Goal: Book appointment/travel/reservation

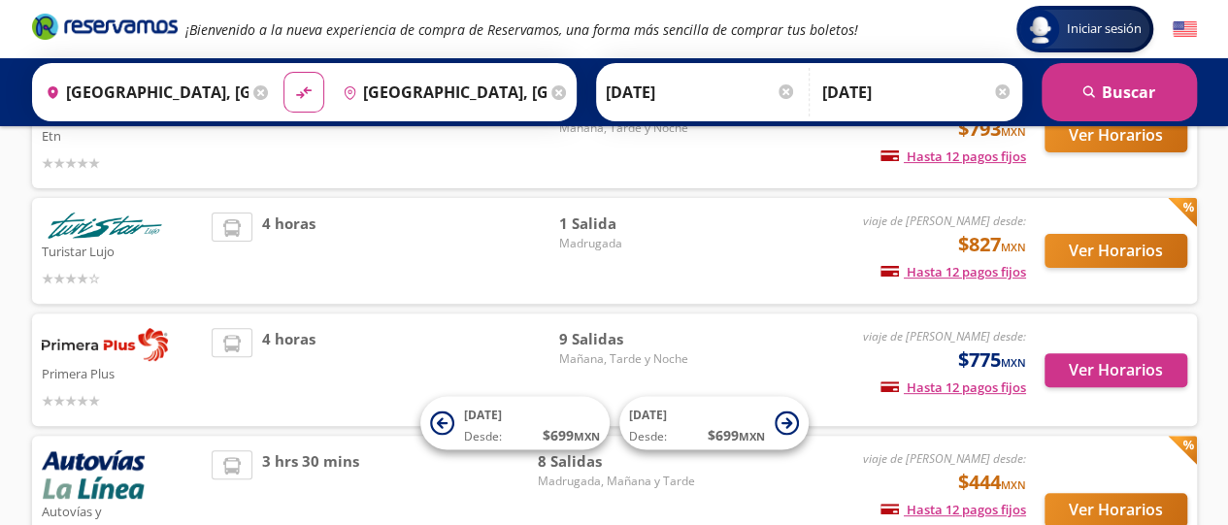
scroll to position [188, 0]
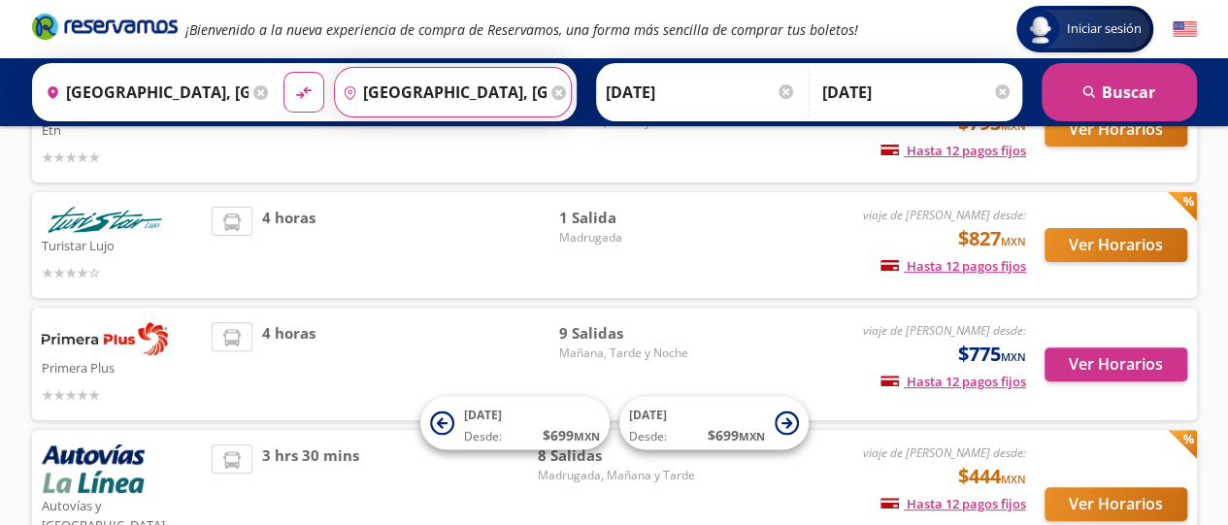
click at [440, 93] on input "[GEOGRAPHIC_DATA], [GEOGRAPHIC_DATA]" at bounding box center [441, 92] width 212 height 49
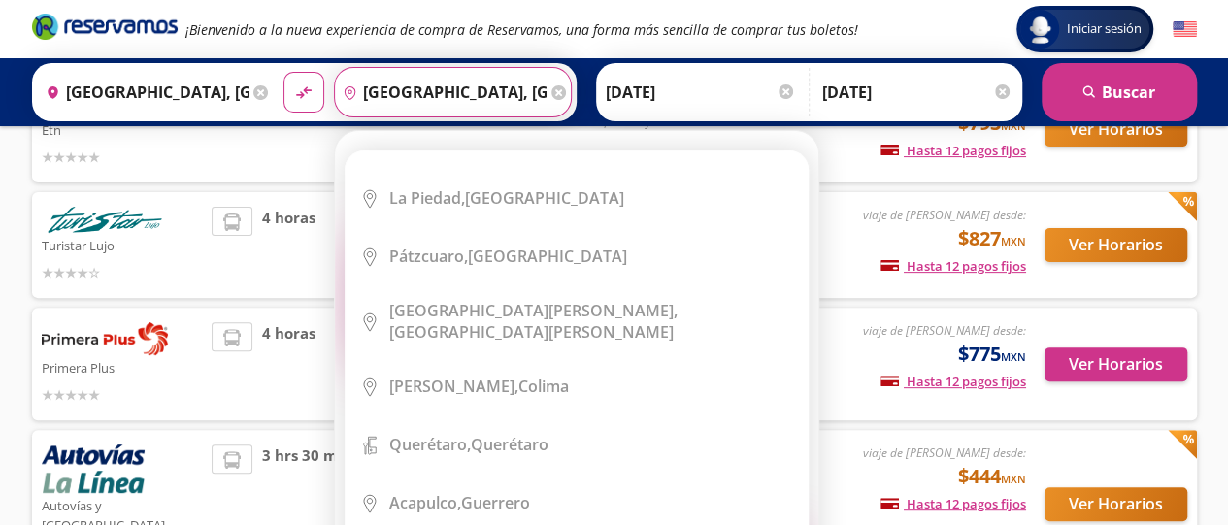
scroll to position [0, 0]
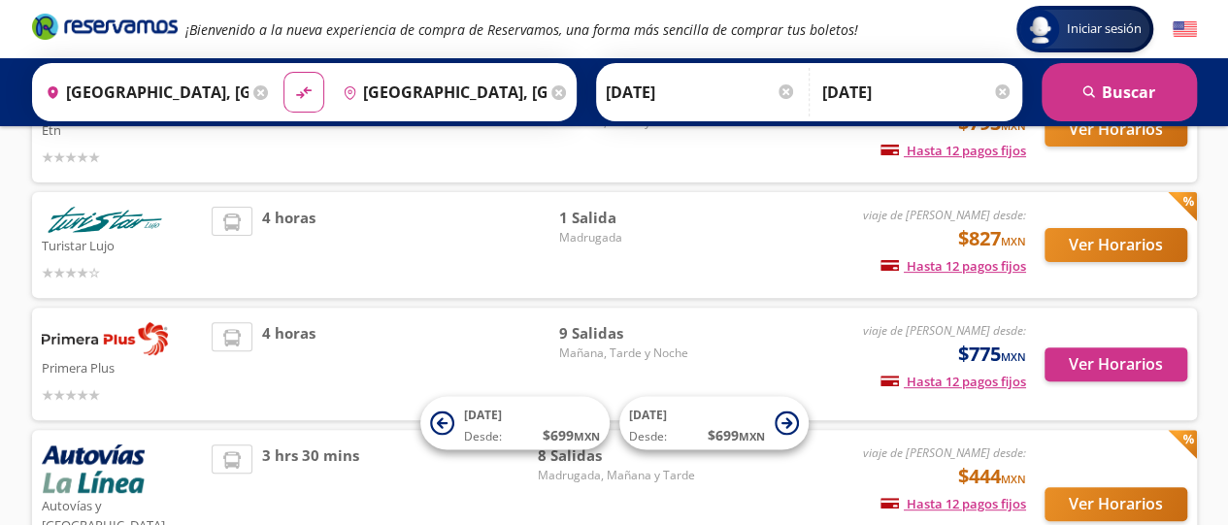
click at [1216, 208] on div "Iniciar sesión Iniciar sesión ¡Bienvenido a la nueva experiencia de compra de R…" at bounding box center [614, 327] width 1228 height 1030
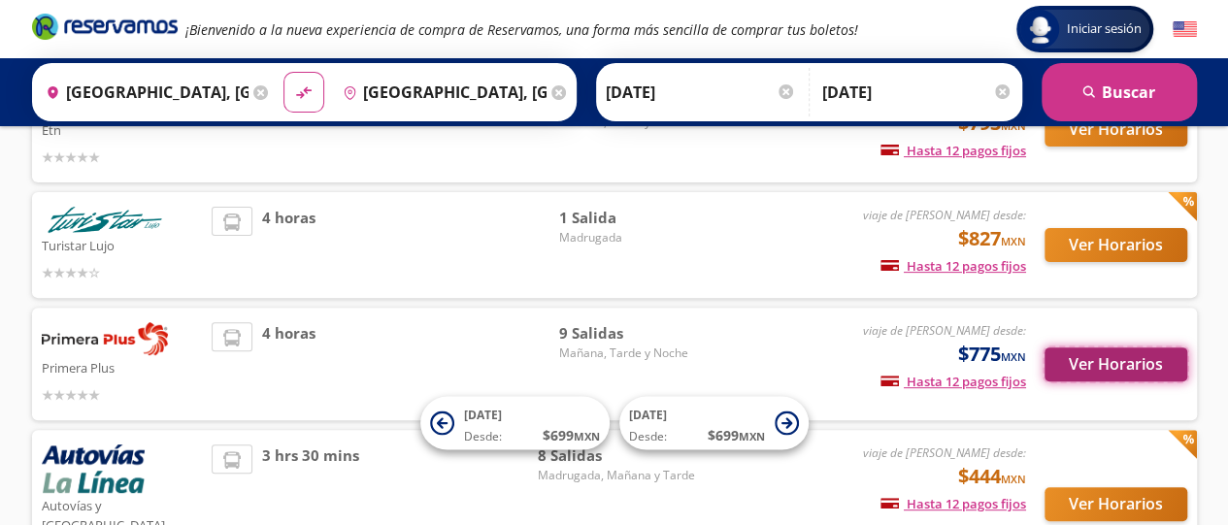
click at [1128, 363] on button "Ver Horarios" at bounding box center [1116, 365] width 143 height 34
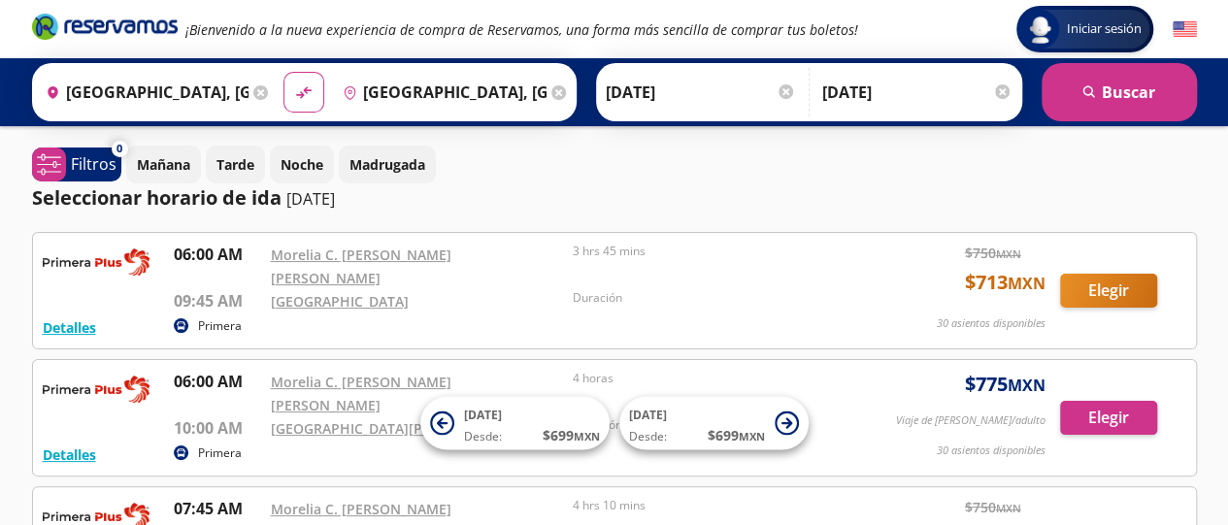
click at [1176, 172] on div "[DATE] Tarde Noche Madrugada" at bounding box center [661, 165] width 1071 height 38
click at [1166, 205] on div "Seleccionar horario de ida [DATE]" at bounding box center [614, 198] width 1165 height 29
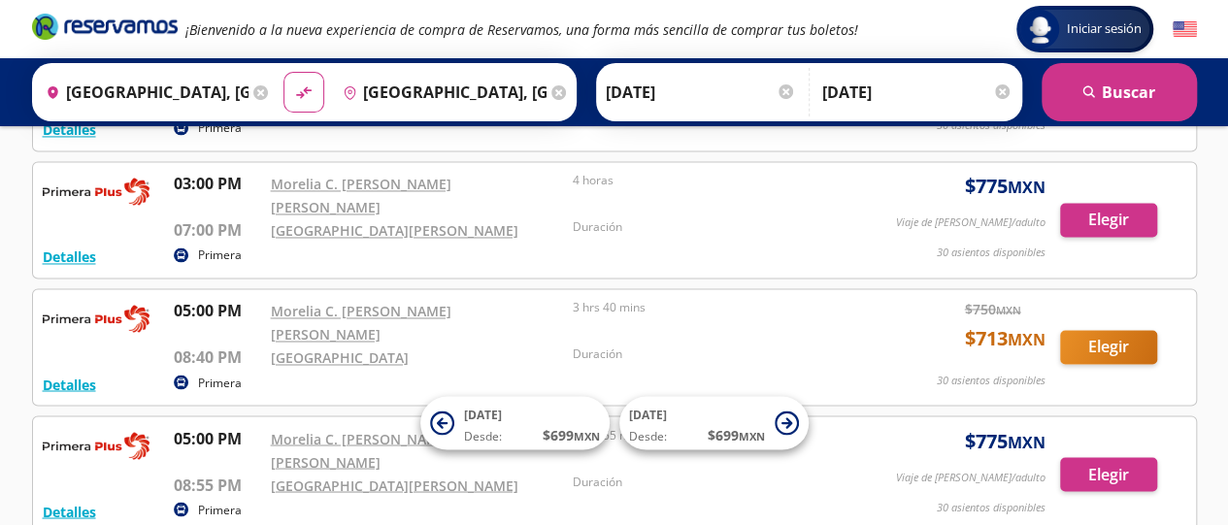
scroll to position [1528, 0]
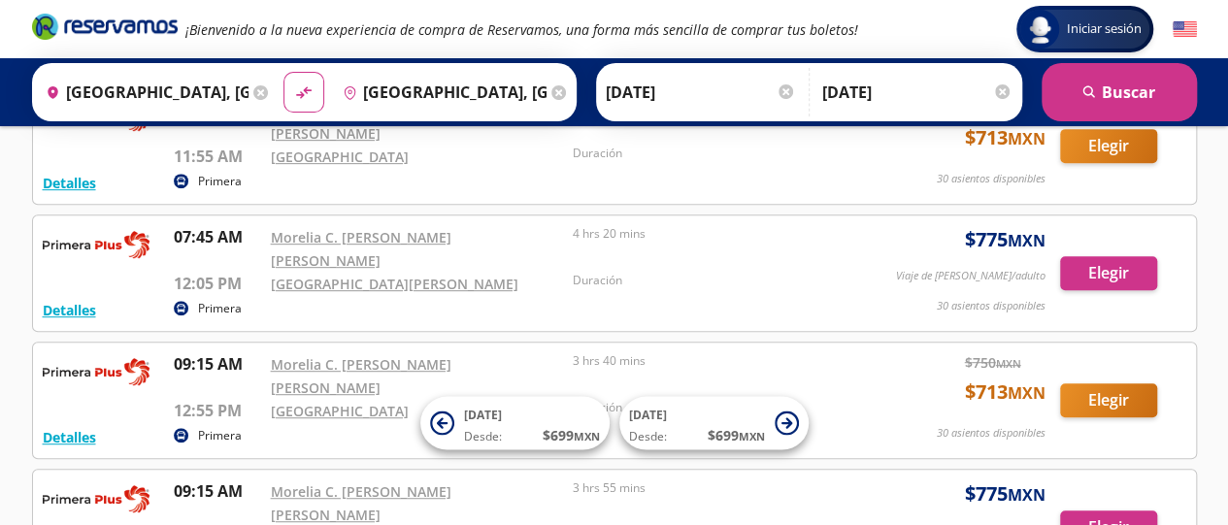
scroll to position [0, 0]
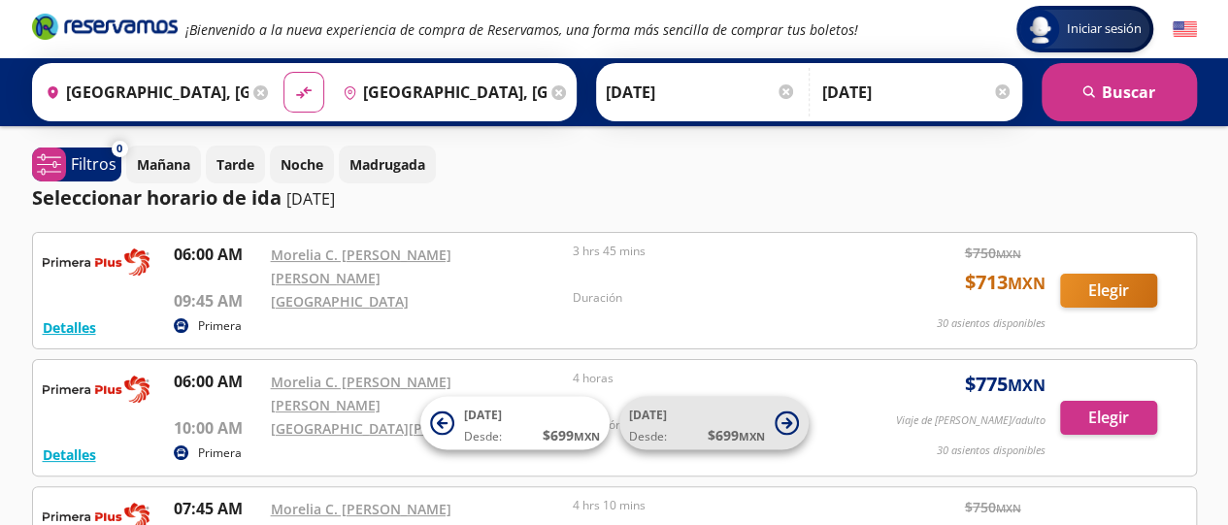
click at [781, 418] on icon at bounding box center [787, 424] width 24 height 24
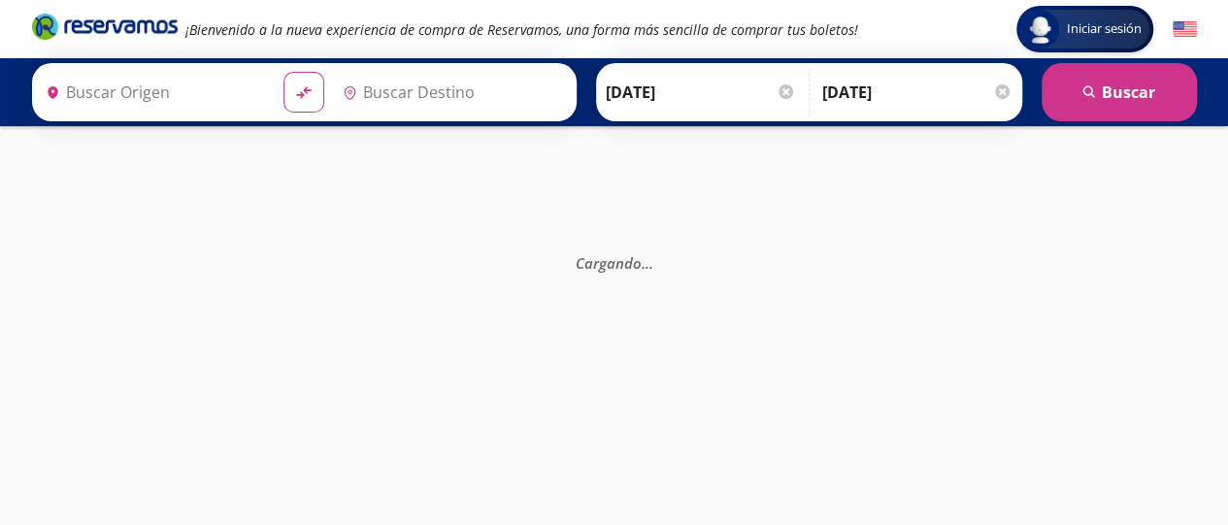
type input "[GEOGRAPHIC_DATA], [GEOGRAPHIC_DATA]"
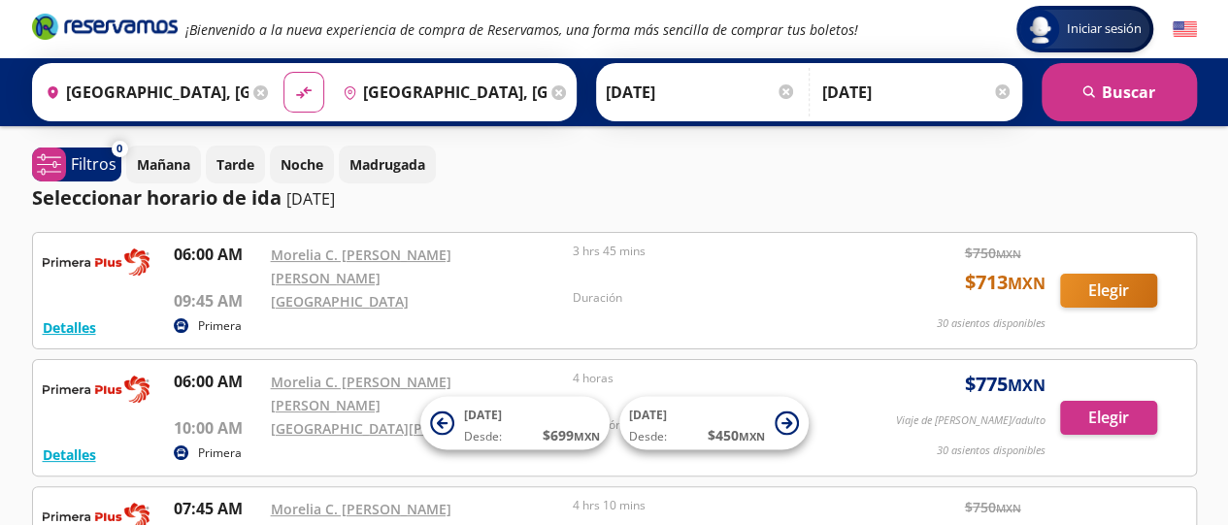
click at [841, 90] on input "[DATE]" at bounding box center [917, 92] width 190 height 49
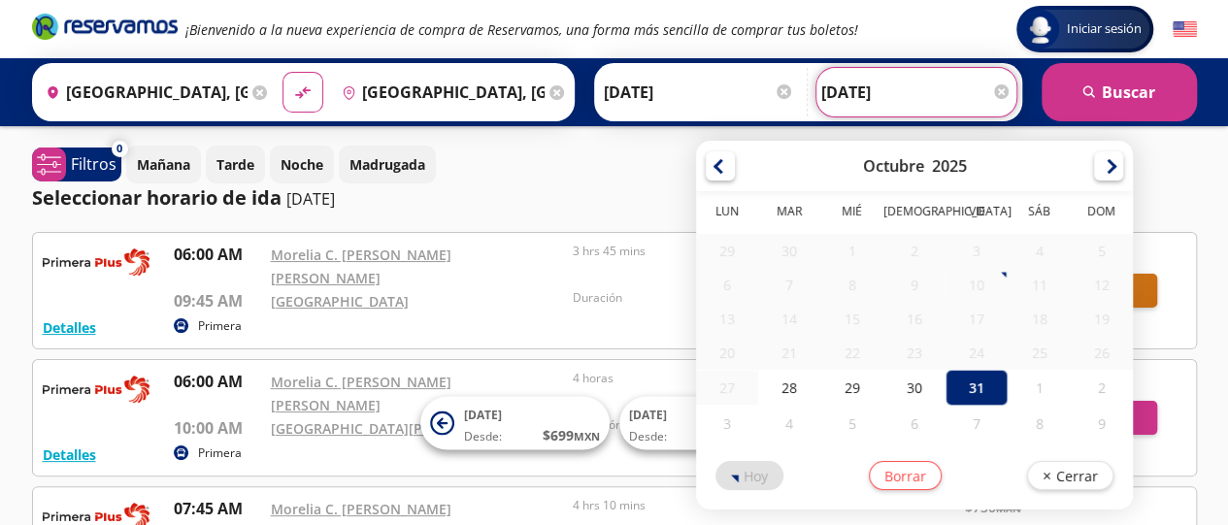
click at [614, 172] on div "[DATE] Tarde Noche Madrugada" at bounding box center [661, 165] width 1071 height 38
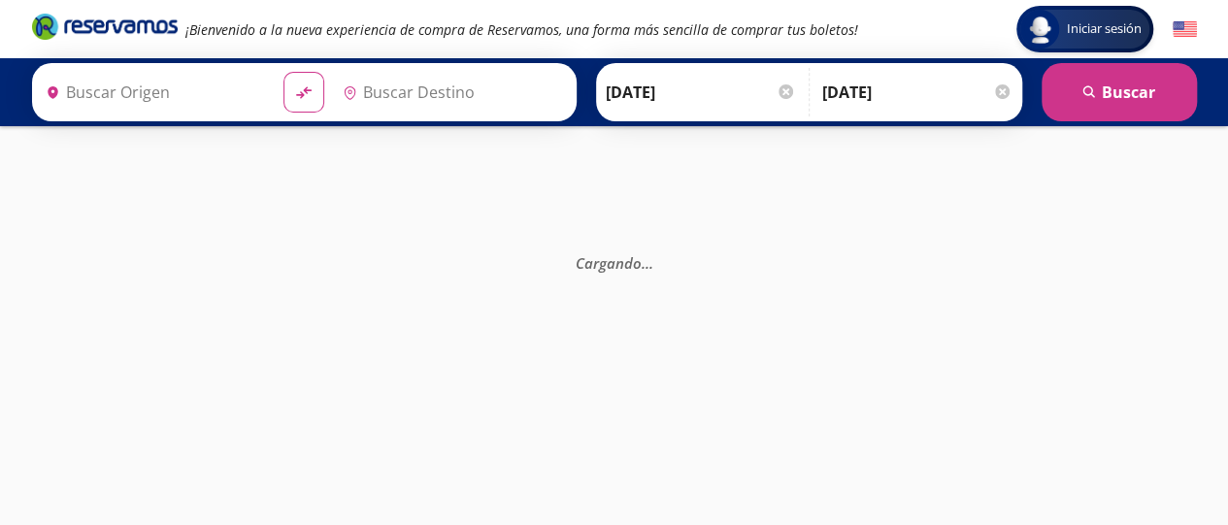
type input "[GEOGRAPHIC_DATA], [GEOGRAPHIC_DATA]"
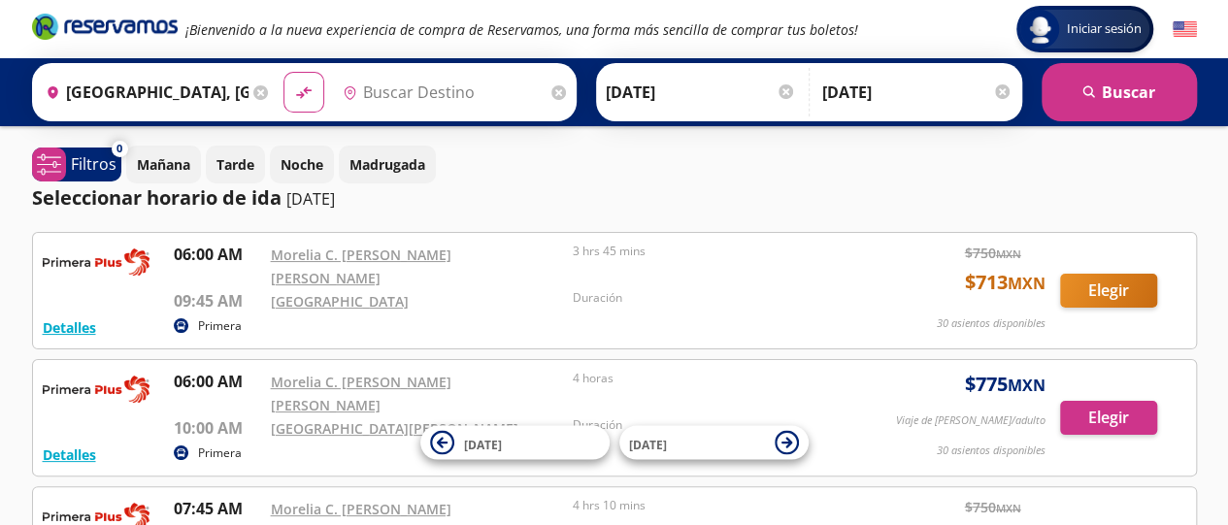
type input "[GEOGRAPHIC_DATA], [GEOGRAPHIC_DATA]"
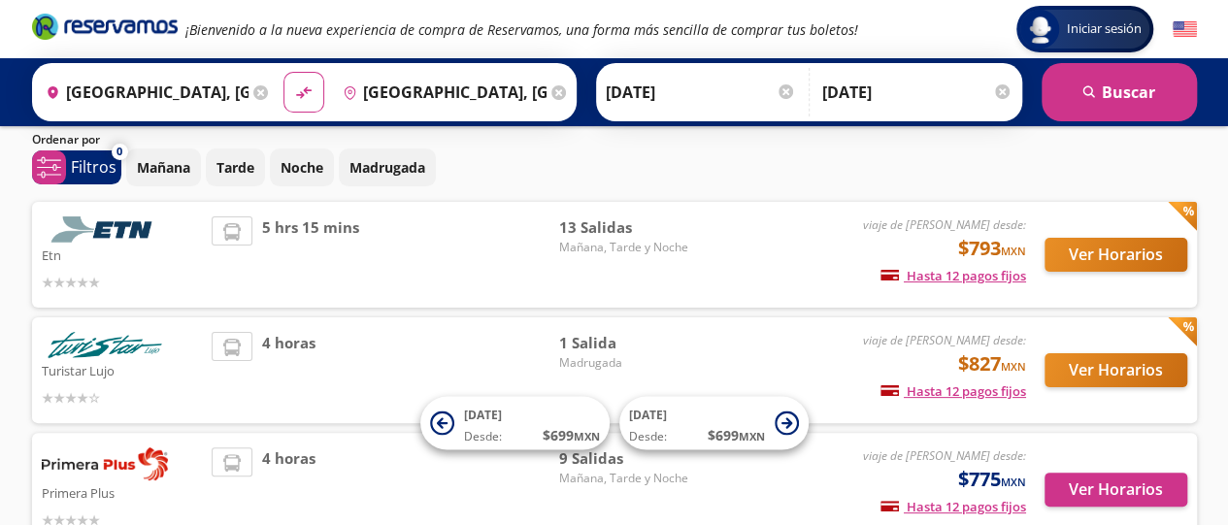
scroll to position [59, 0]
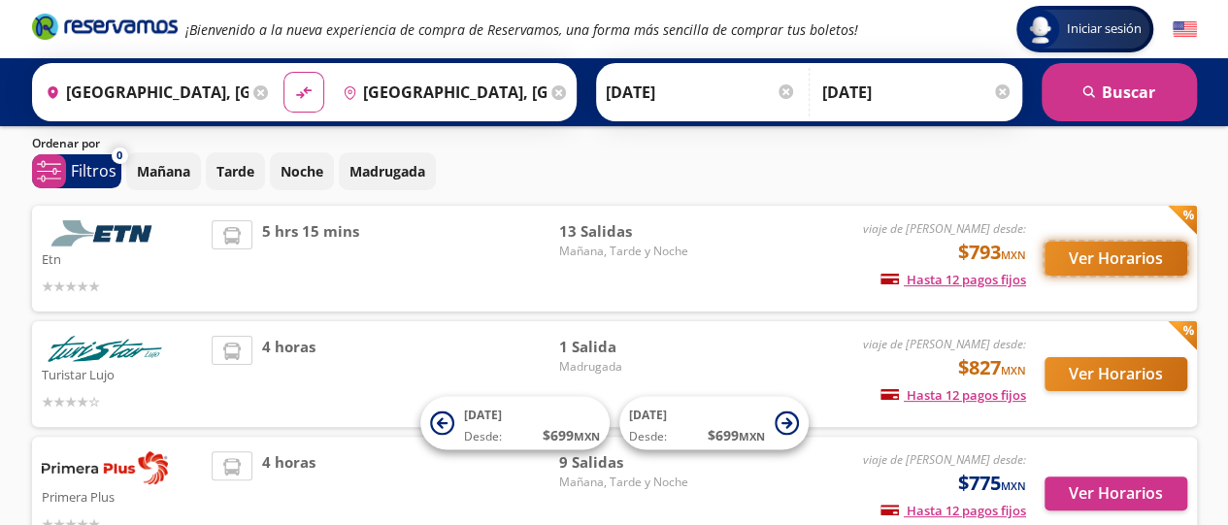
click at [1085, 256] on button "Ver Horarios" at bounding box center [1116, 259] width 143 height 34
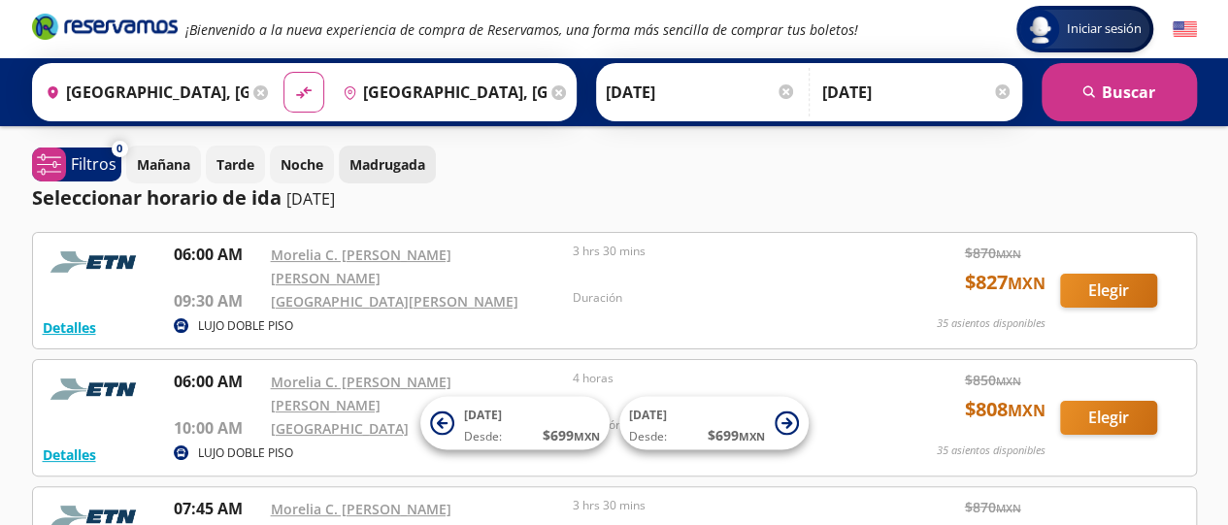
click at [409, 168] on p "Madrugada" at bounding box center [388, 164] width 76 height 20
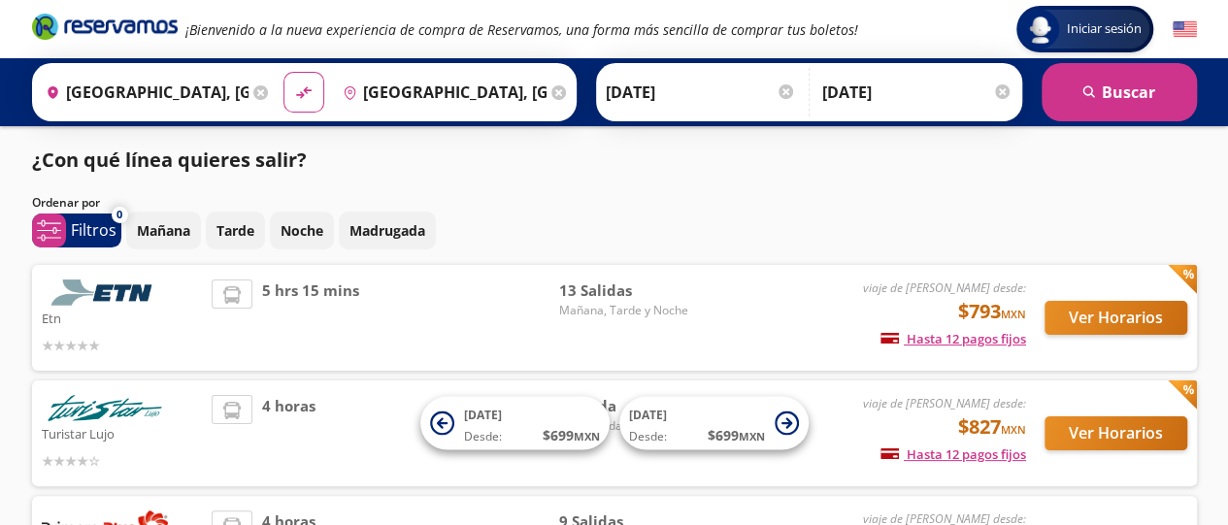
scroll to position [59, 0]
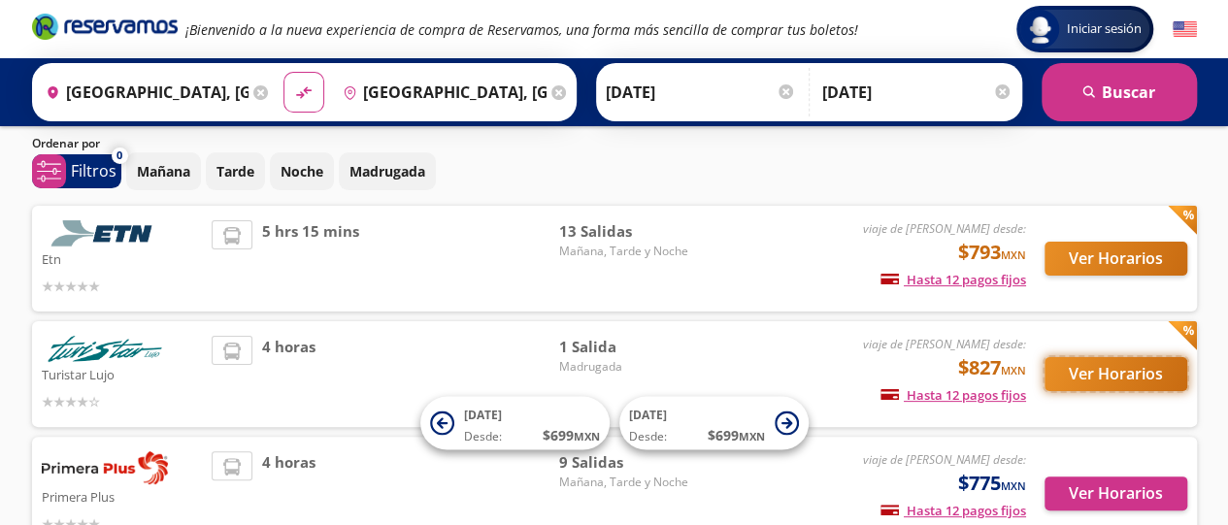
click at [1091, 370] on button "Ver Horarios" at bounding box center [1116, 374] width 143 height 34
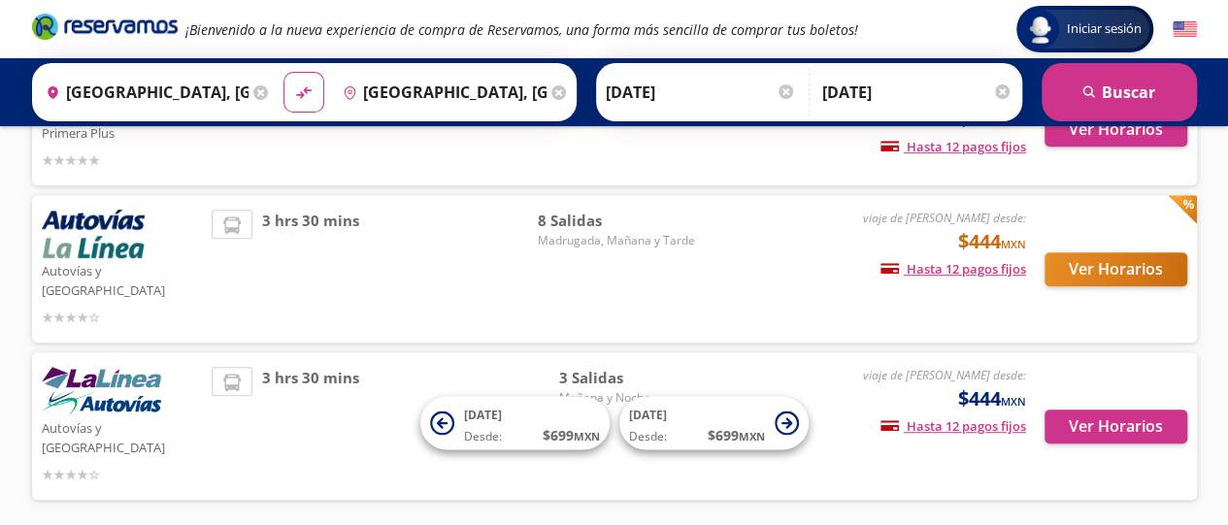
scroll to position [437, 0]
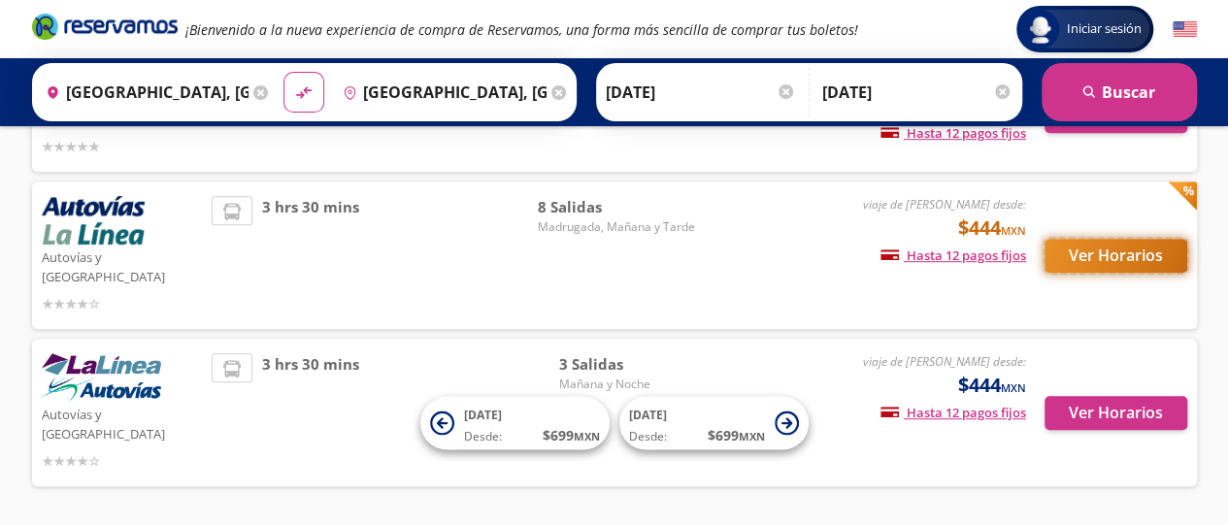
click at [1122, 245] on button "Ver Horarios" at bounding box center [1116, 256] width 143 height 34
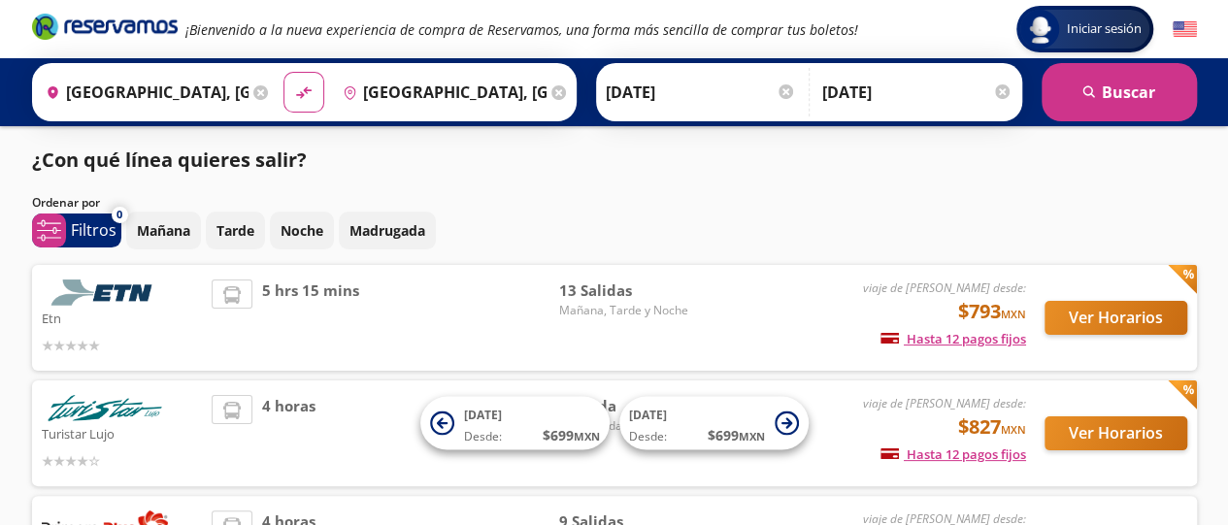
scroll to position [437, 0]
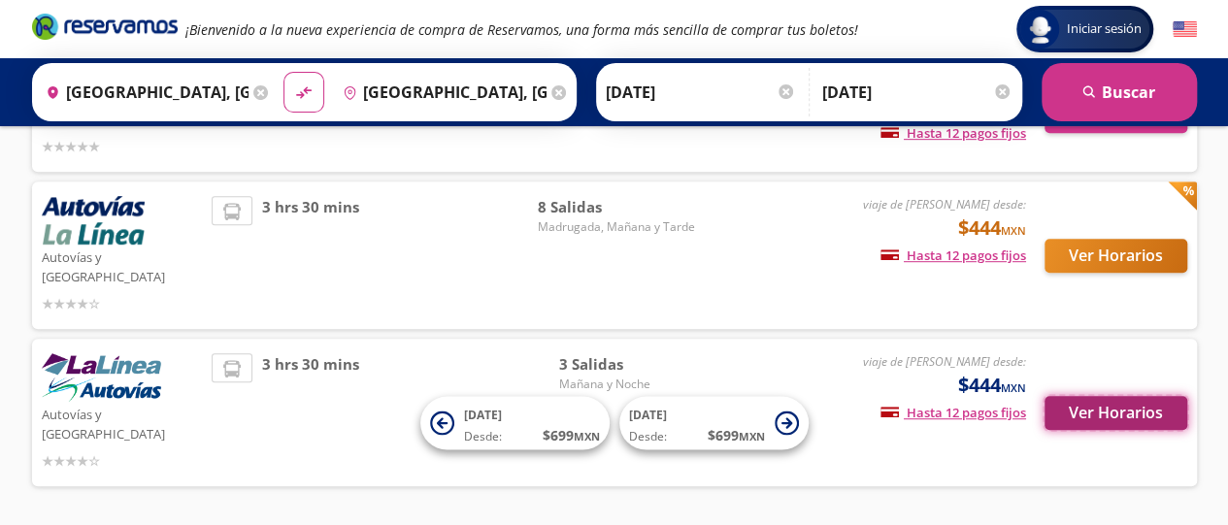
click at [1138, 396] on button "Ver Horarios" at bounding box center [1116, 413] width 143 height 34
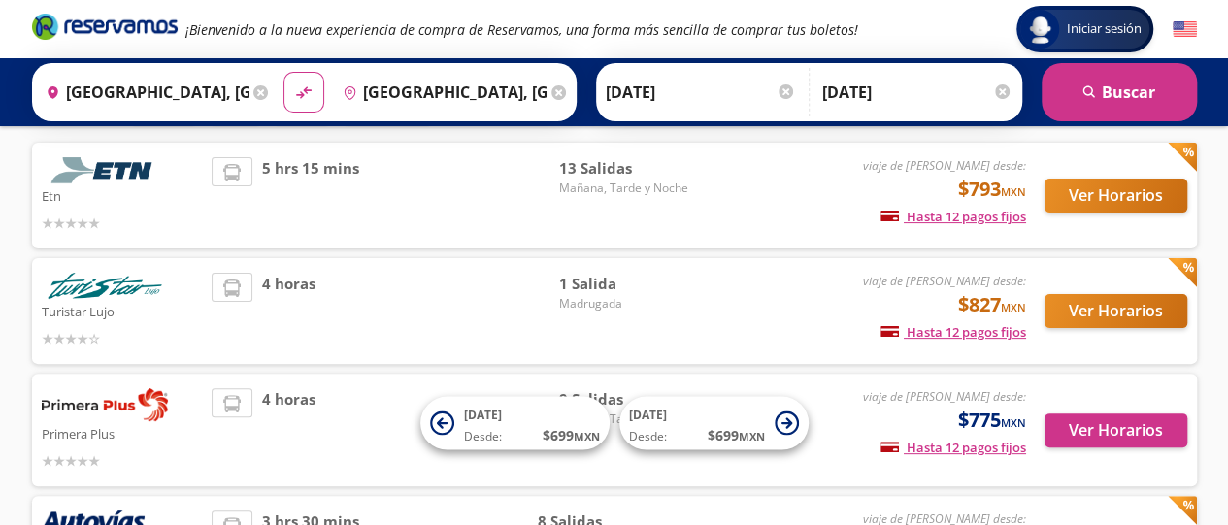
scroll to position [120, 0]
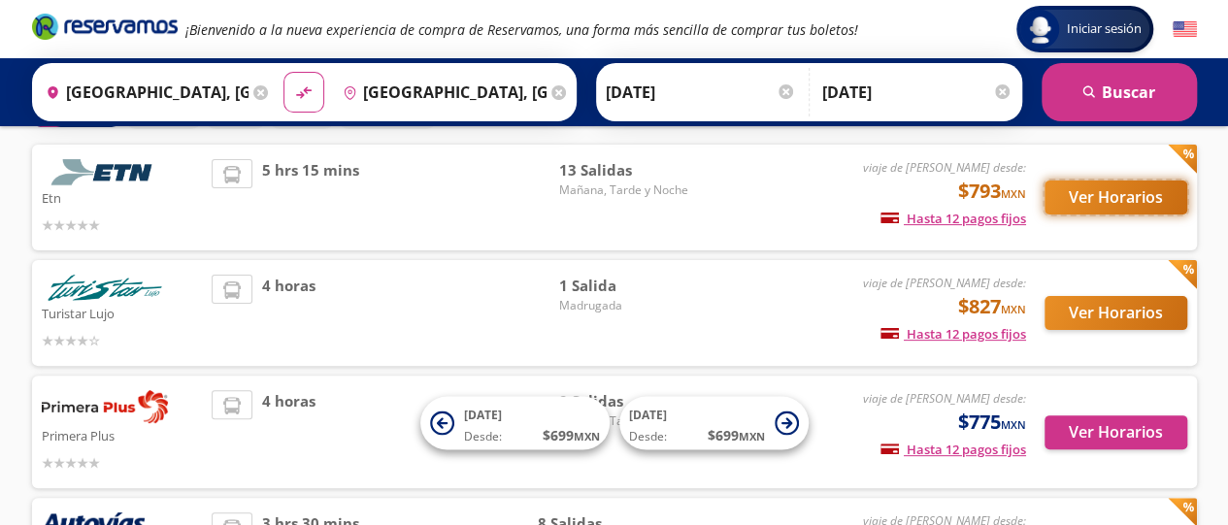
click at [1140, 200] on button "Ver Horarios" at bounding box center [1116, 198] width 143 height 34
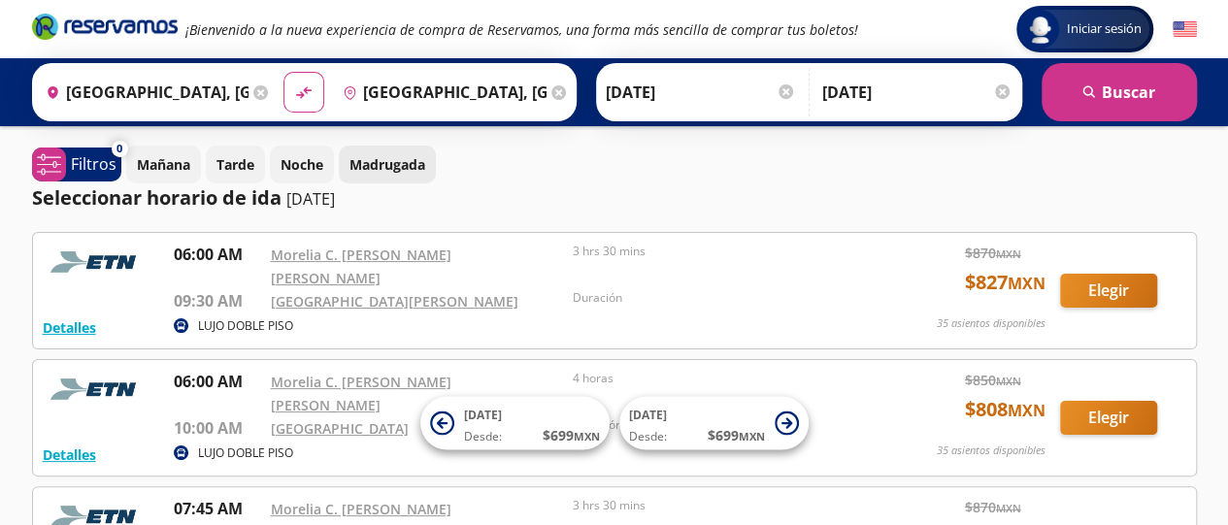
click at [406, 170] on p "Madrugada" at bounding box center [388, 164] width 76 height 20
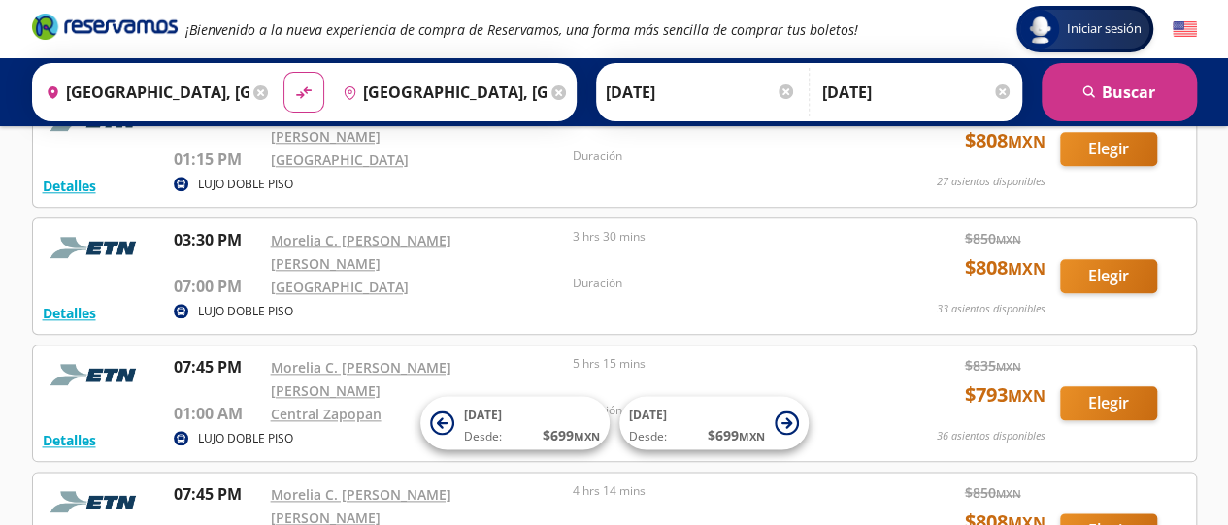
scroll to position [929, 0]
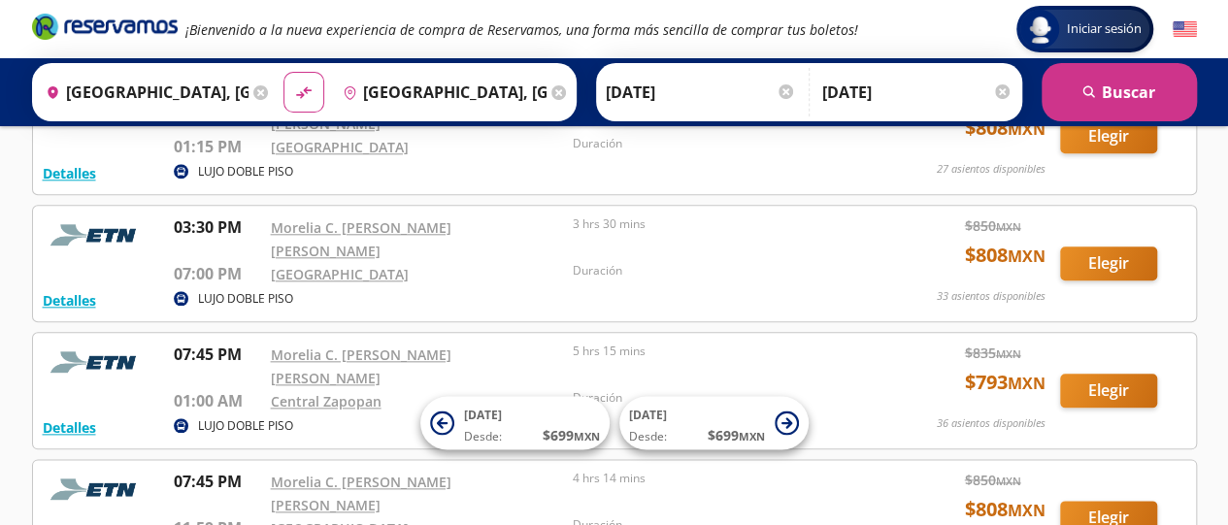
drag, startPoint x: 1186, startPoint y: 363, endPoint x: 1184, endPoint y: 408, distance: 44.7
click at [1184, 470] on div "Detalles LUJO DOBLE PISO 07:45 PM Morelia C. [PERSON_NAME] [PERSON_NAME] 11:59 …" at bounding box center [615, 518] width 1144 height 96
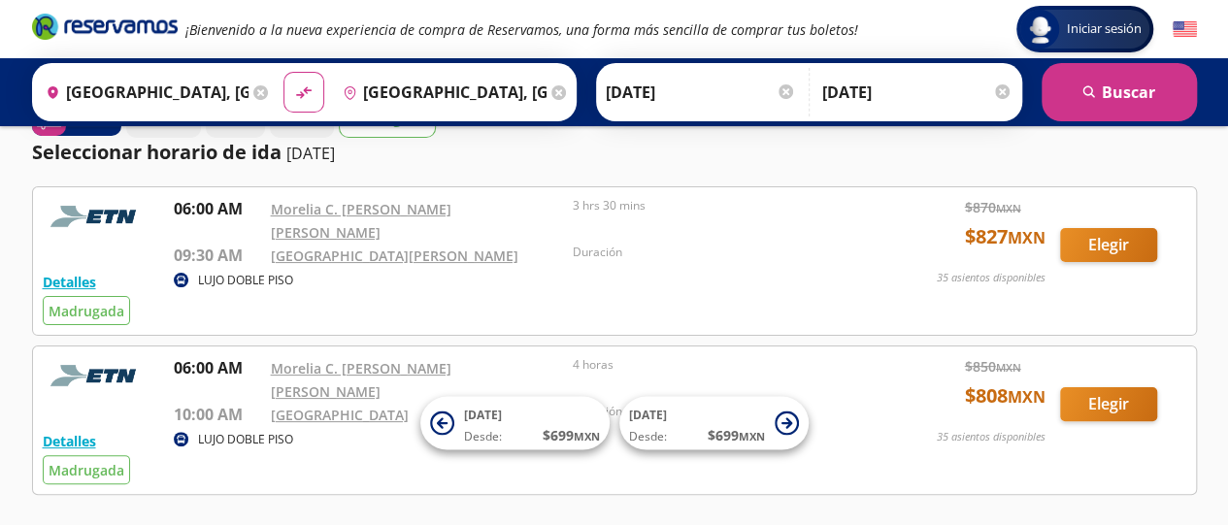
scroll to position [0, 0]
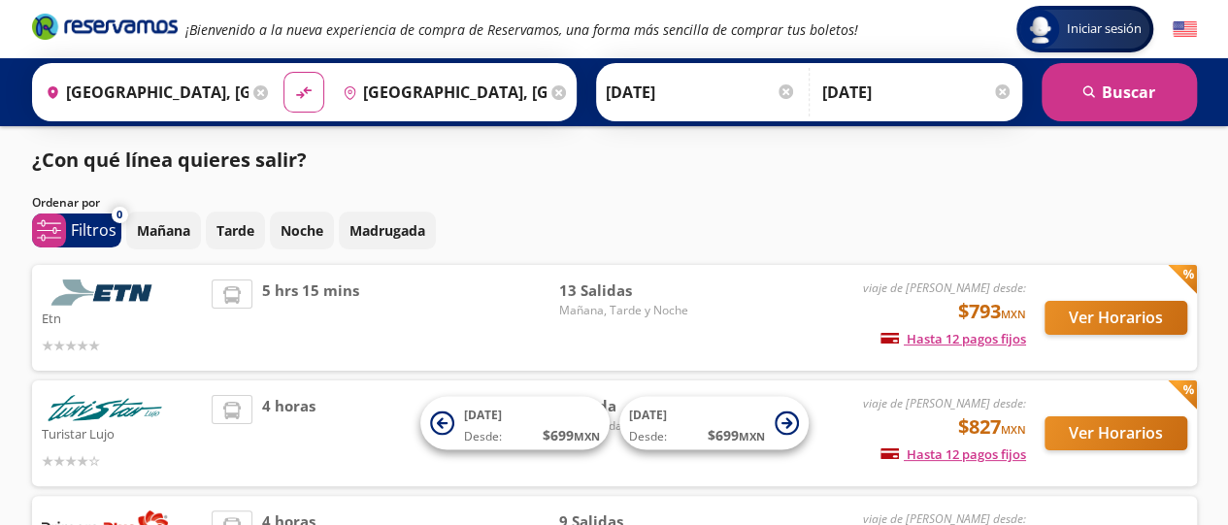
scroll to position [120, 0]
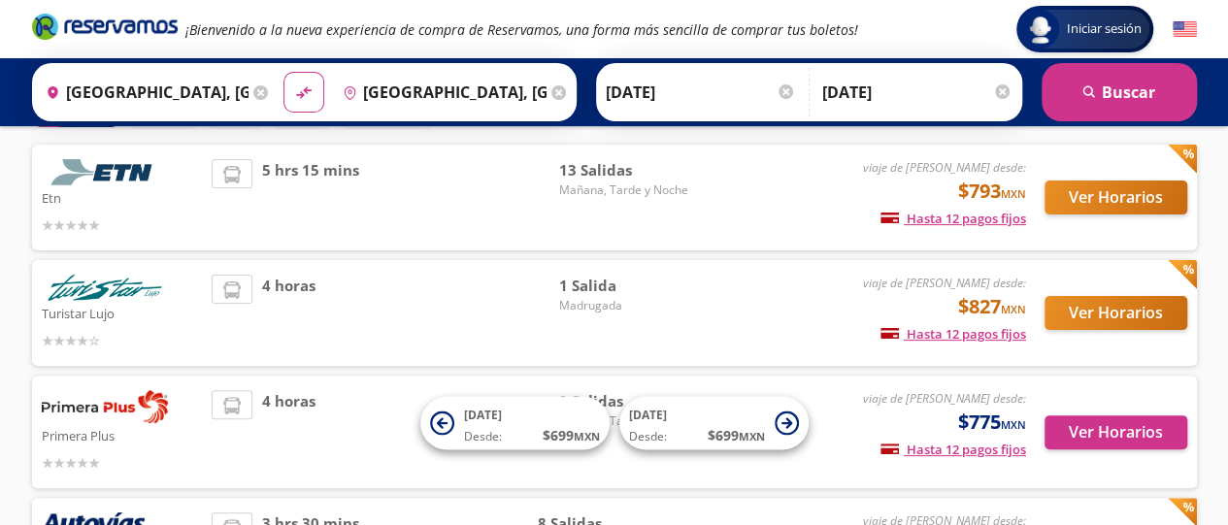
click at [161, 418] on img at bounding box center [105, 406] width 126 height 33
click at [1094, 436] on button "Ver Horarios" at bounding box center [1116, 433] width 143 height 34
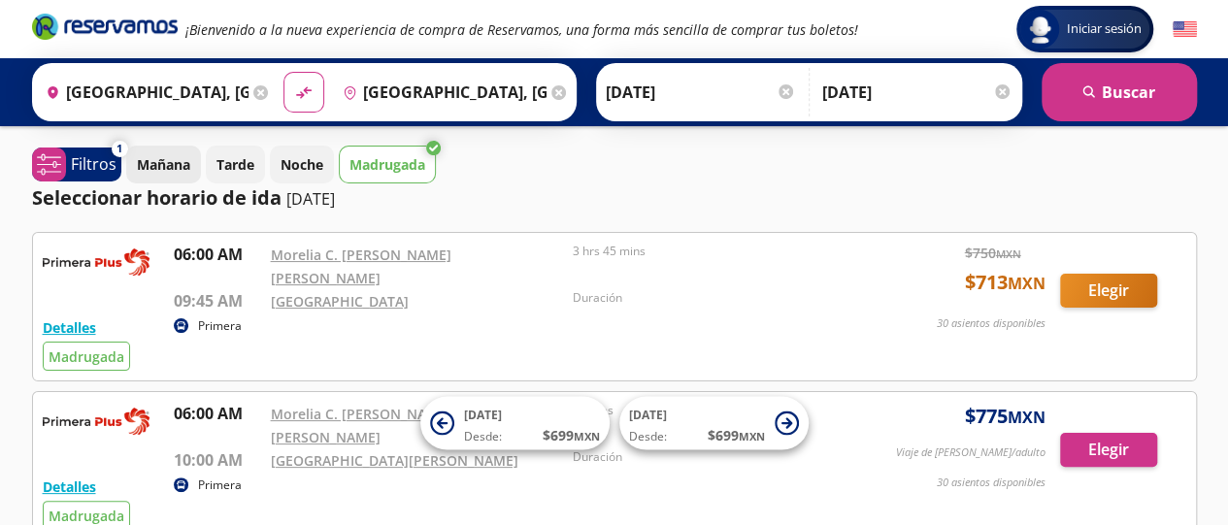
click at [173, 159] on p "Mañana" at bounding box center [163, 164] width 53 height 20
click at [418, 160] on p "Madrugada" at bounding box center [388, 164] width 76 height 20
click at [781, 92] on div at bounding box center [786, 91] width 15 height 15
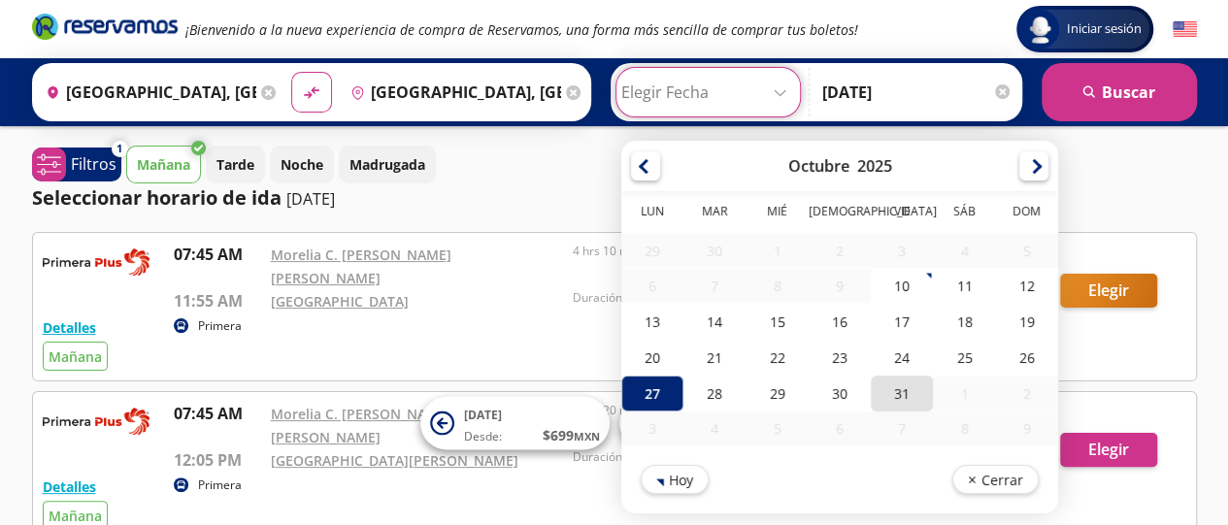
click at [886, 388] on div "31" at bounding box center [902, 394] width 62 height 36
type input "[DATE]"
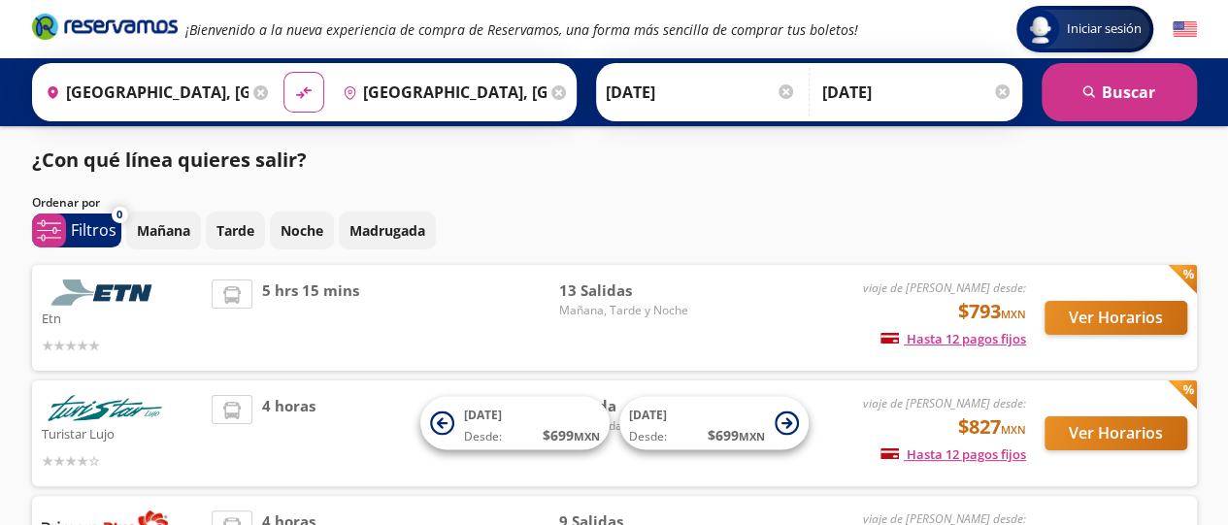
scroll to position [120, 0]
